Goal: Task Accomplishment & Management: Use online tool/utility

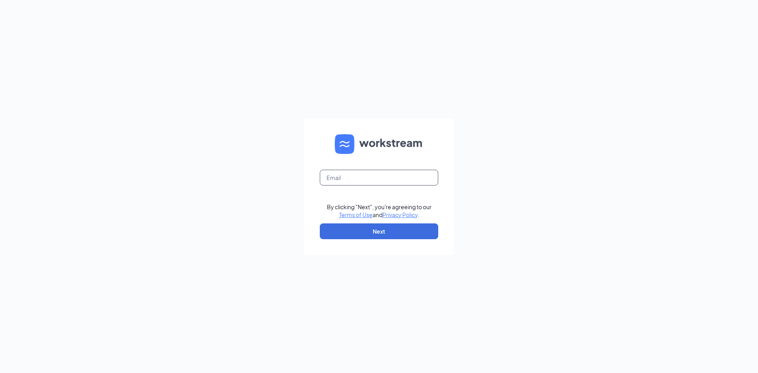
click at [413, 171] on input "text" at bounding box center [379, 178] width 118 height 16
type input "[EMAIL_ADDRESS][DOMAIN_NAME]"
click at [381, 231] on button "Next" at bounding box center [379, 231] width 118 height 16
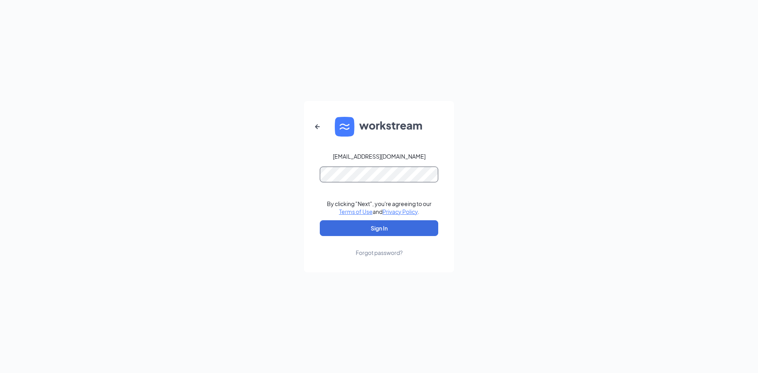
click at [320, 220] on button "Sign In" at bounding box center [379, 228] width 118 height 16
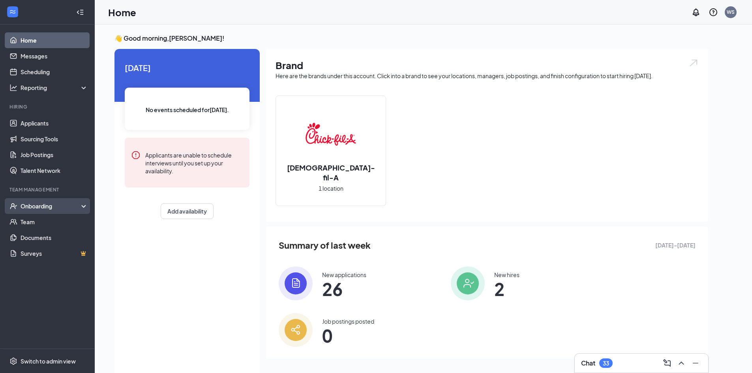
click at [58, 210] on div "Onboarding" at bounding box center [51, 206] width 61 height 8
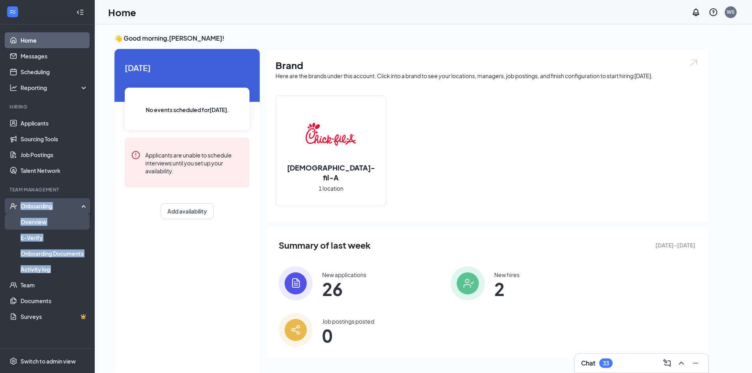
click at [53, 218] on link "Overview" at bounding box center [55, 222] width 68 height 16
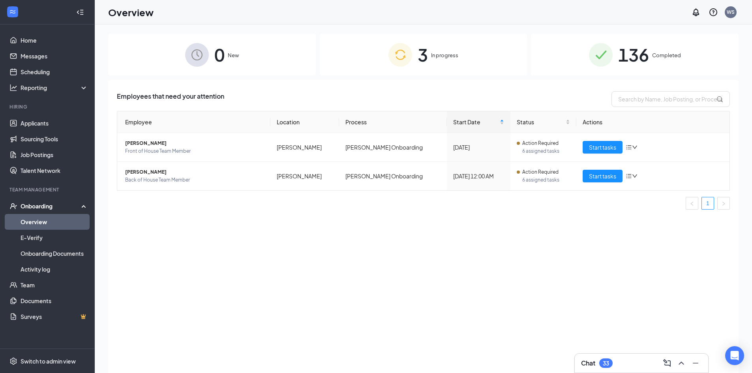
click at [227, 235] on div "Employees that need your attention Employee Location Process Start Date Status …" at bounding box center [423, 236] width 631 height 313
click at [597, 149] on span "Start tasks" at bounding box center [602, 147] width 27 height 9
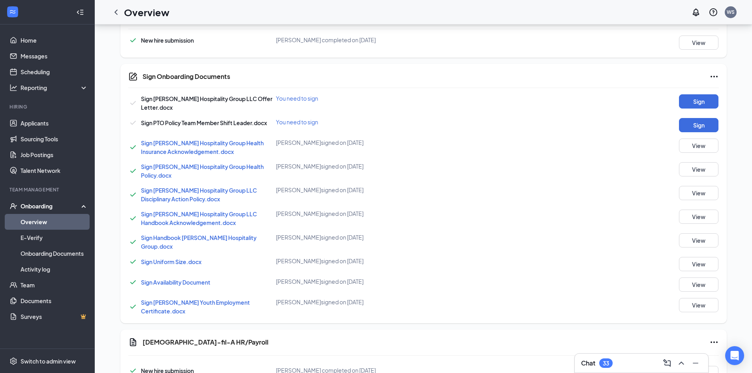
click at [200, 279] on span "Sign Availability Document" at bounding box center [175, 282] width 69 height 7
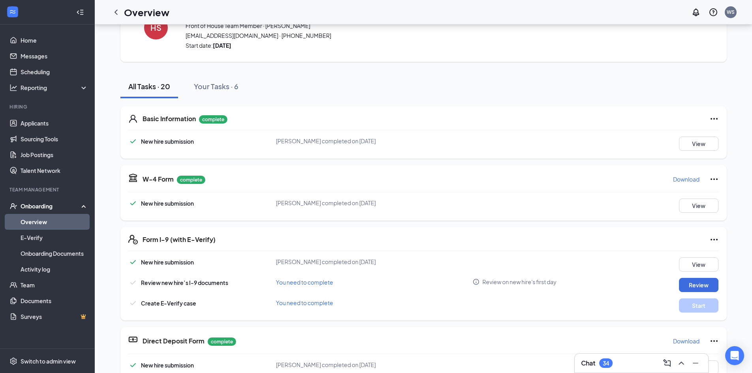
scroll to position [118, 0]
